Goal: Task Accomplishment & Management: Use online tool/utility

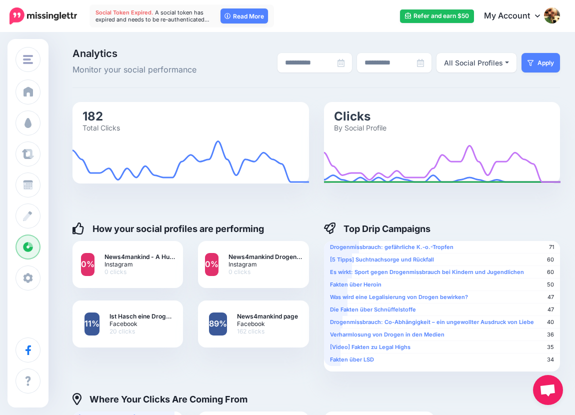
click at [264, 187] on div at bounding box center [317, 199] width 488 height 30
click at [205, 98] on div "**********" at bounding box center [316, 366] width 503 height 635
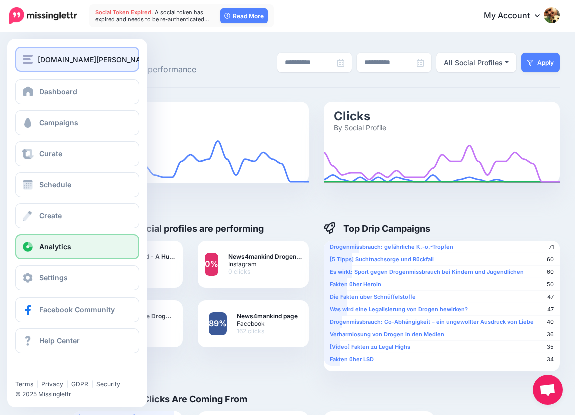
click at [42, 60] on span "Ist-Hasch-eine-Droge.de" at bounding box center [125, 60] width 174 height 12
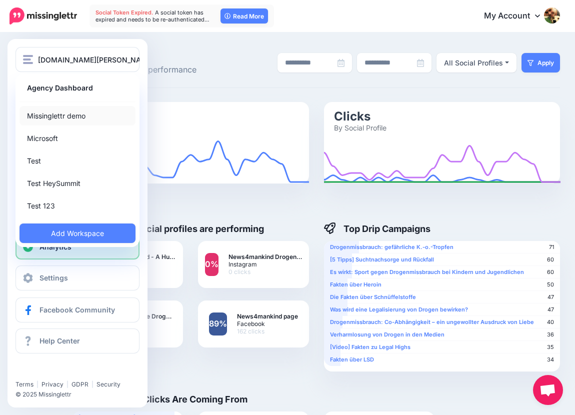
click at [52, 120] on link "Missinglettr demo" at bounding box center [78, 116] width 116 height 20
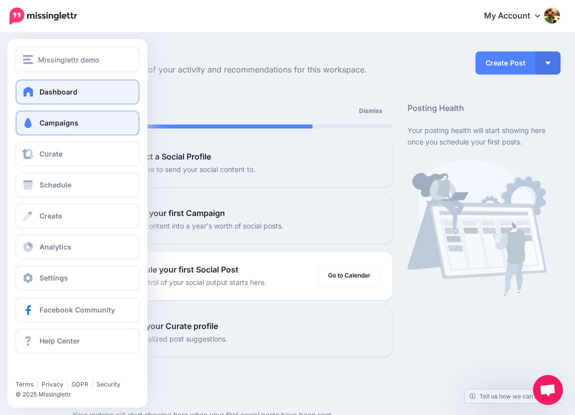
click at [60, 119] on span "Campaigns" at bounding box center [59, 123] width 39 height 9
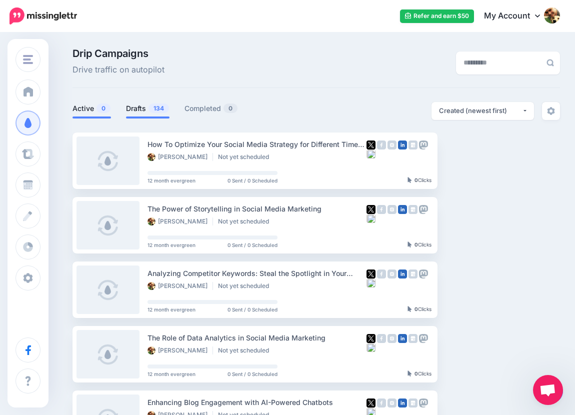
click at [80, 105] on link "Active 0" at bounding box center [92, 109] width 39 height 12
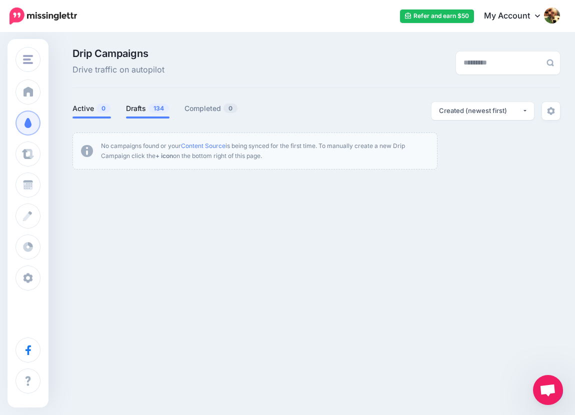
click at [140, 111] on link "Drafts 134" at bounding box center [148, 109] width 44 height 12
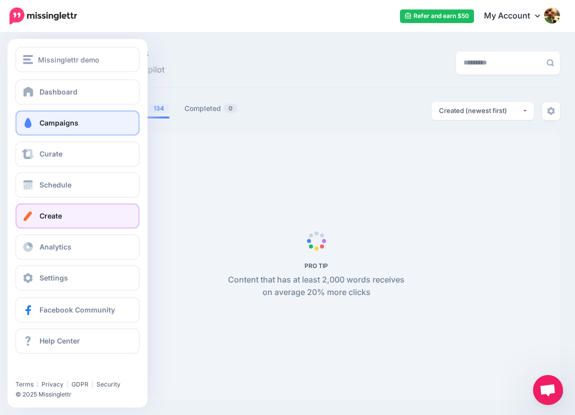
click at [58, 210] on link "Create" at bounding box center [78, 216] width 124 height 25
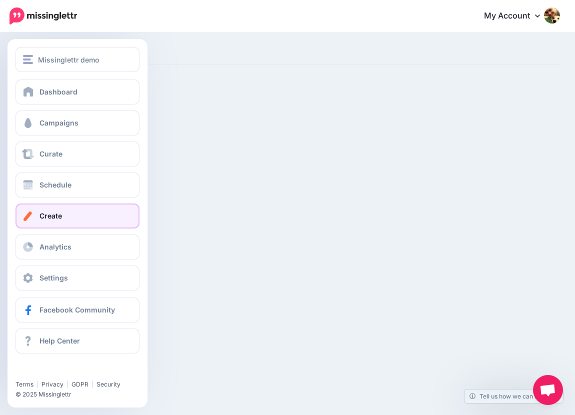
click at [45, 214] on span "Create" at bounding box center [51, 216] width 23 height 9
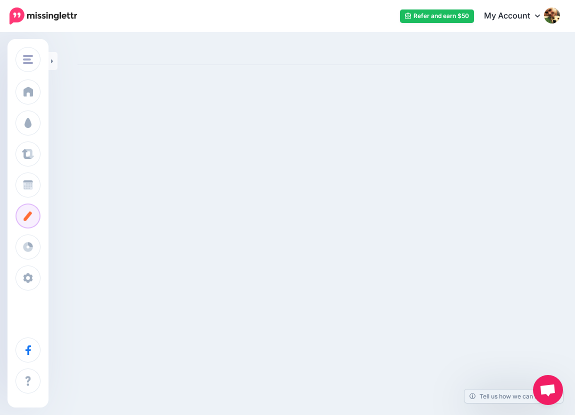
click at [265, 91] on div at bounding box center [287, 64] width 575 height 61
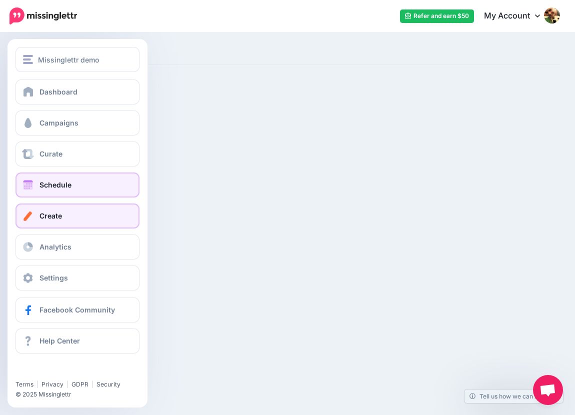
click at [70, 179] on link "Schedule" at bounding box center [78, 185] width 124 height 25
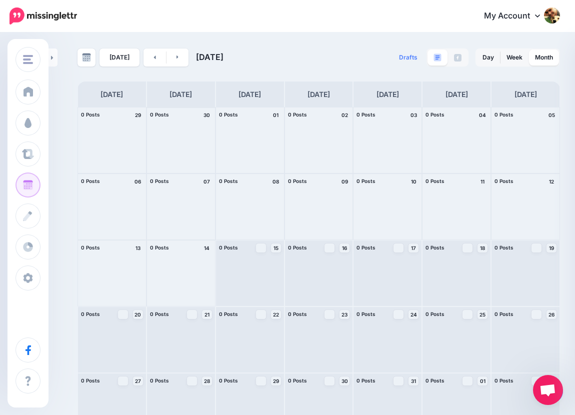
click at [183, 143] on div at bounding box center [181, 141] width 68 height 66
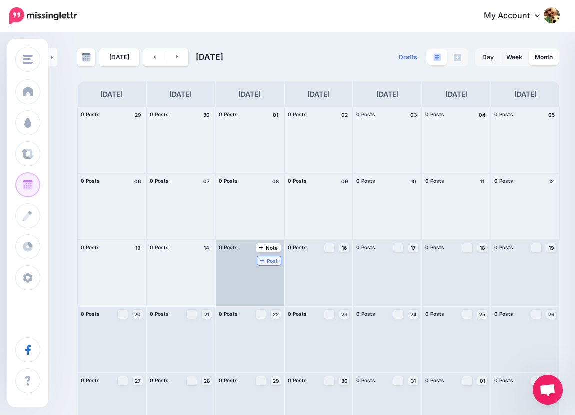
click at [270, 265] on link "Post" at bounding box center [270, 261] width 24 height 9
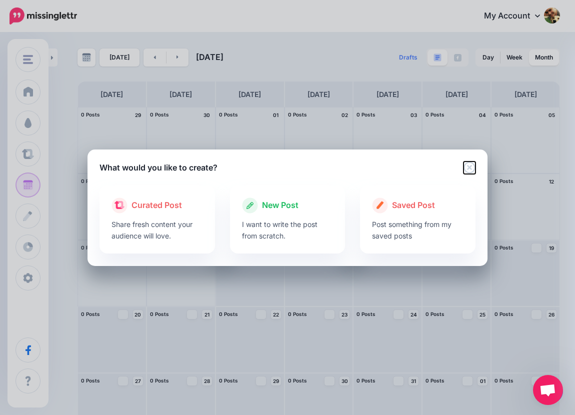
click at [467, 165] on icon "Close" at bounding box center [470, 168] width 12 height 12
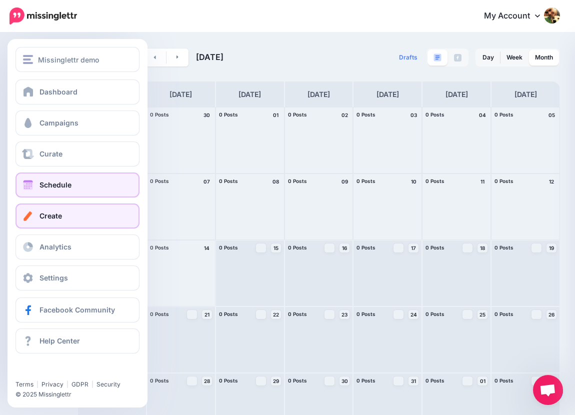
click at [48, 217] on span "Create" at bounding box center [51, 216] width 23 height 9
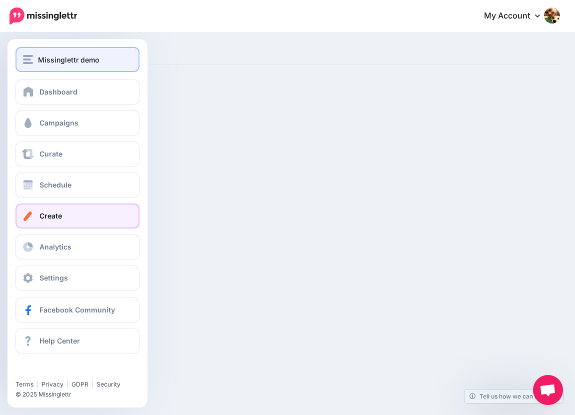
click at [34, 63] on div "Missinglettr demo" at bounding box center [77, 60] width 109 height 12
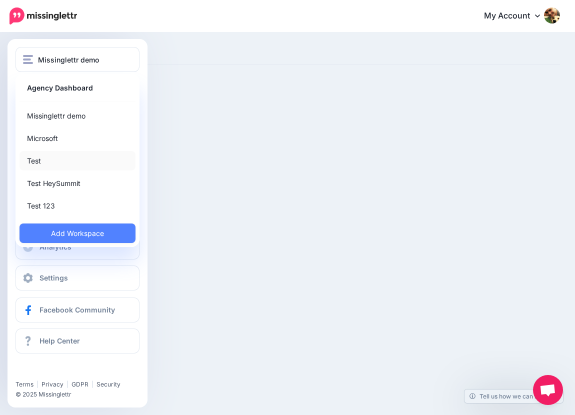
click at [40, 156] on link "Test" at bounding box center [78, 161] width 116 height 20
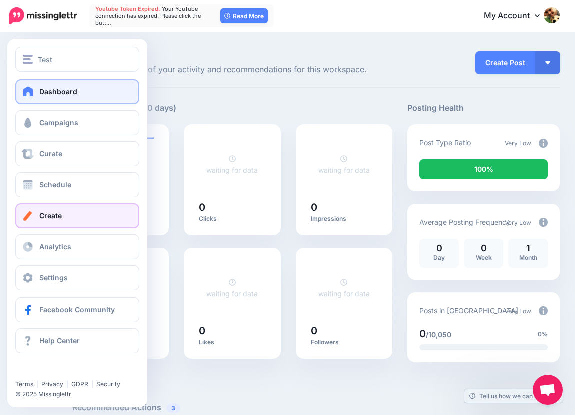
click at [63, 217] on link "Create" at bounding box center [78, 216] width 124 height 25
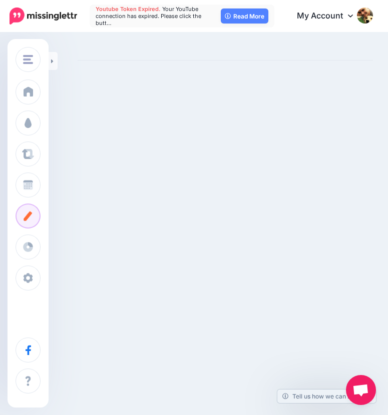
click at [316, 220] on div "Test Agency Dashboard Missinglettr demo Microsoft Test Test HeySummit Test 123 …" at bounding box center [194, 207] width 388 height 415
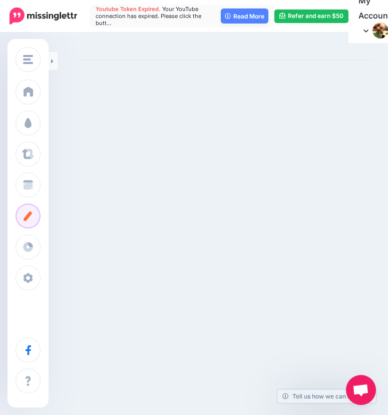
click at [192, 206] on div "Test Agency Dashboard Missinglettr demo Microsoft Test Test HeySummit Test 123 …" at bounding box center [194, 207] width 388 height 415
click at [208, 193] on div "Test Agency Dashboard Missinglettr demo Microsoft Test Test HeySummit Test 123 …" at bounding box center [194, 207] width 388 height 415
click at [127, 179] on div "Test Agency Dashboard Missinglettr demo Microsoft Test Test HeySummit Test 123 …" at bounding box center [194, 207] width 388 height 415
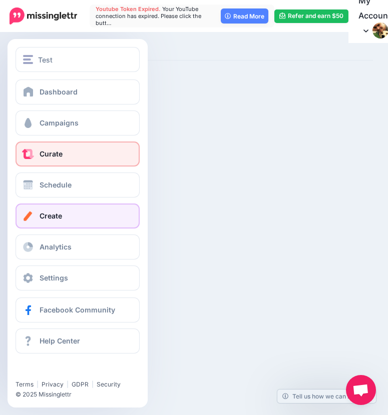
click at [61, 155] on span "Curate" at bounding box center [51, 154] width 23 height 9
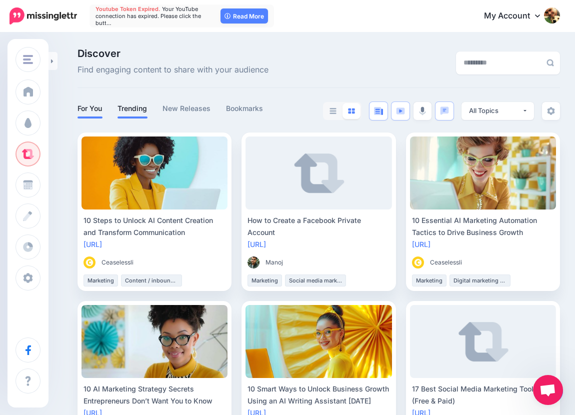
click at [133, 112] on link "Trending" at bounding box center [133, 109] width 30 height 12
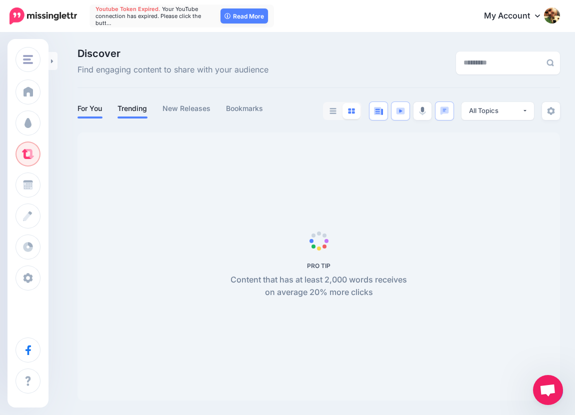
click at [91, 111] on link "For You" at bounding box center [90, 109] width 25 height 12
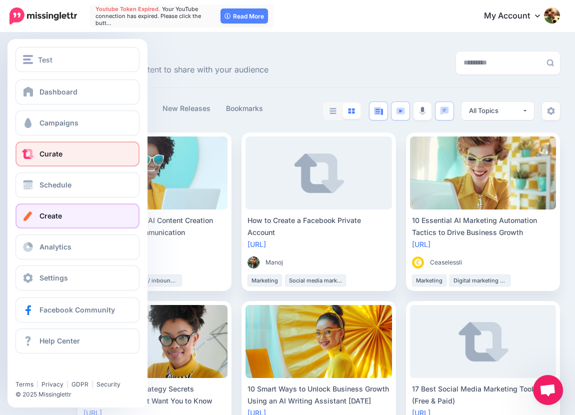
click at [38, 211] on link "Create" at bounding box center [78, 216] width 124 height 25
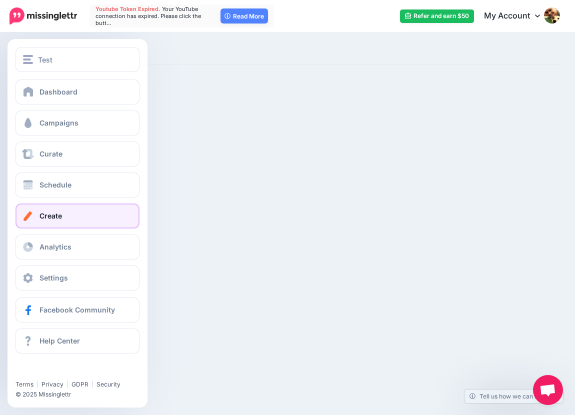
click at [43, 220] on span "Create" at bounding box center [51, 216] width 23 height 9
click at [60, 211] on link "Create" at bounding box center [78, 216] width 124 height 25
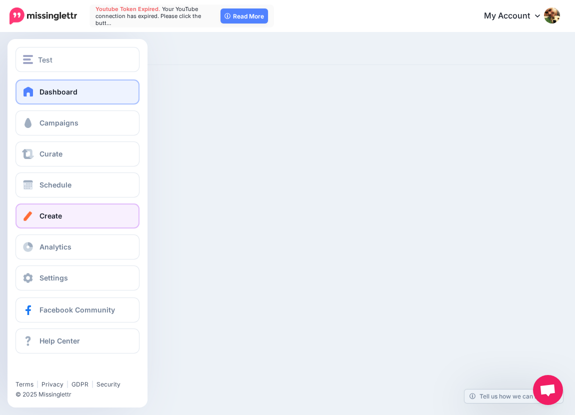
click at [45, 91] on span "Dashboard" at bounding box center [59, 92] width 38 height 9
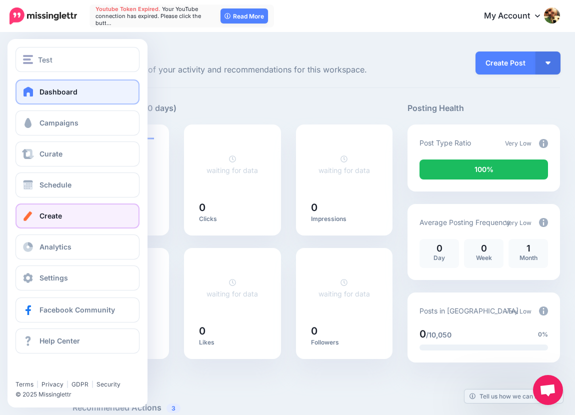
click at [50, 217] on span "Create" at bounding box center [51, 216] width 23 height 9
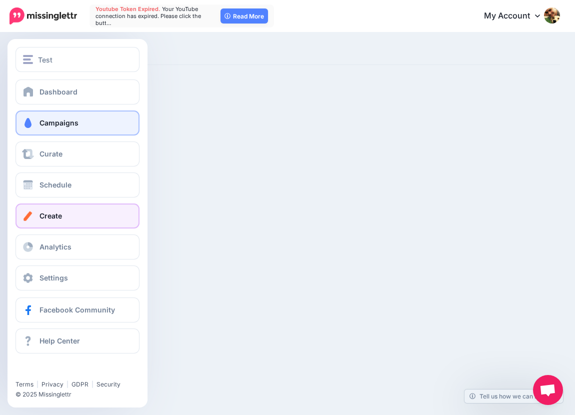
click at [49, 125] on span "Campaigns" at bounding box center [59, 123] width 39 height 9
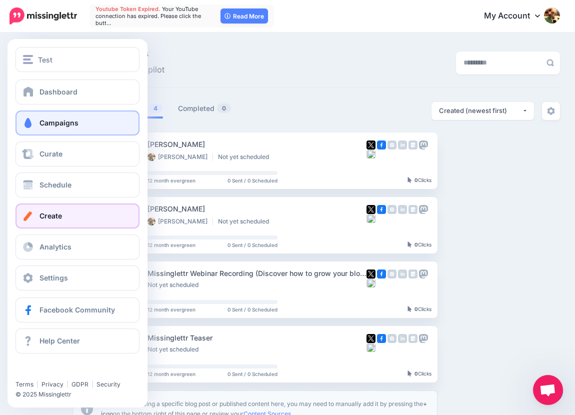
click at [49, 217] on span "Create" at bounding box center [51, 216] width 23 height 9
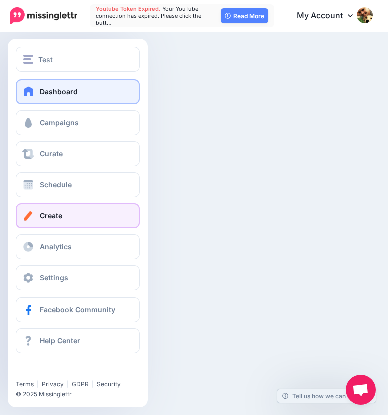
click at [76, 83] on link "Dashboard" at bounding box center [78, 92] width 124 height 25
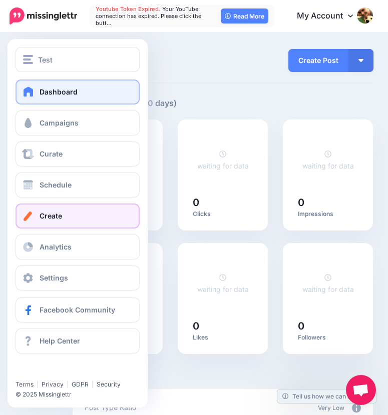
click at [42, 212] on link "Create" at bounding box center [78, 216] width 124 height 25
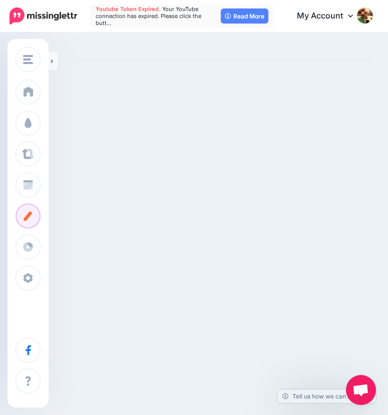
click at [154, 286] on div "Test Agency Dashboard Missinglettr demo Microsoft Test Test HeySummit Test 123 …" at bounding box center [194, 207] width 388 height 415
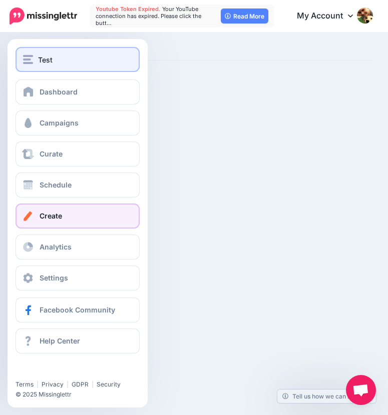
click at [43, 57] on span "Test" at bounding box center [45, 60] width 15 height 12
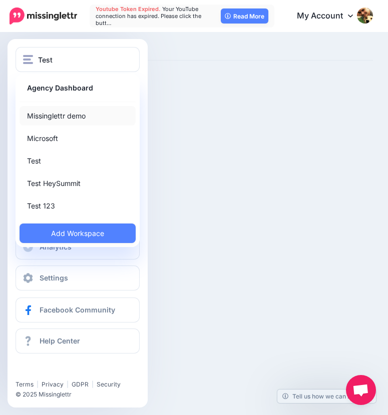
click at [50, 108] on link "Missinglettr demo" at bounding box center [78, 116] width 116 height 20
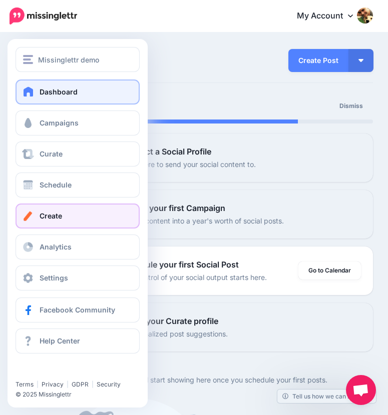
click at [79, 217] on link "Create" at bounding box center [78, 216] width 124 height 25
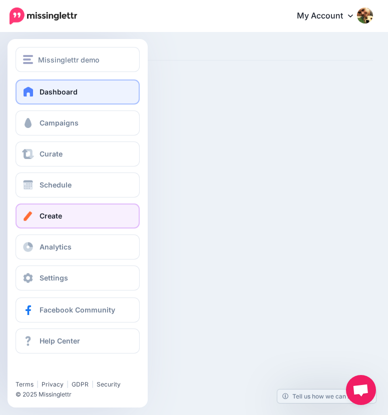
click at [47, 87] on link "Dashboard" at bounding box center [78, 92] width 124 height 25
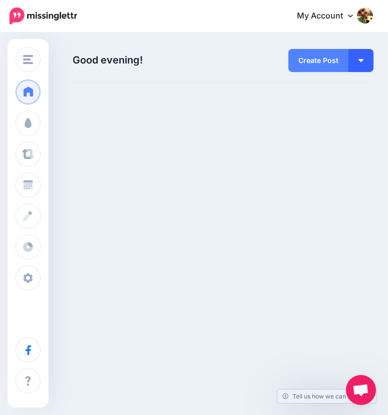
click at [361, 60] on img "button" at bounding box center [360, 60] width 5 height 3
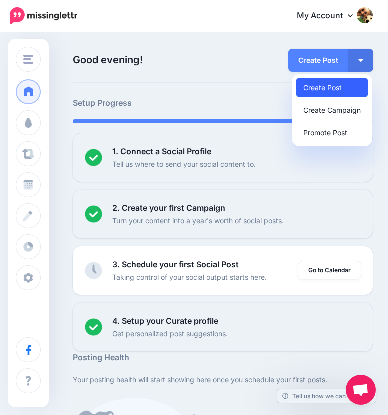
click at [335, 88] on link "Create Post" at bounding box center [332, 88] width 73 height 20
